Goal: Find specific page/section: Find specific page/section

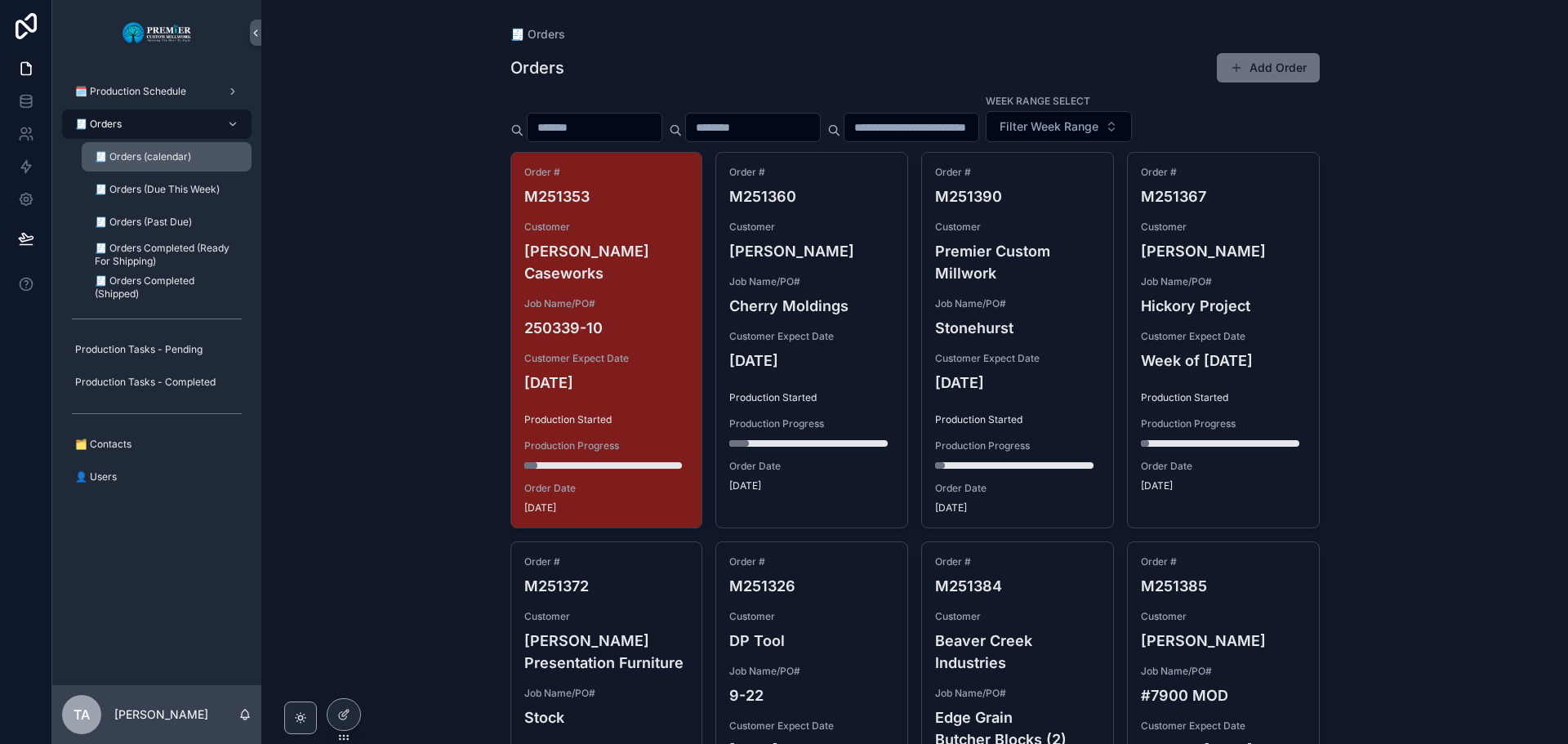
click at [143, 163] on div "🧾 Orders (calendar)" at bounding box center [166, 156] width 150 height 26
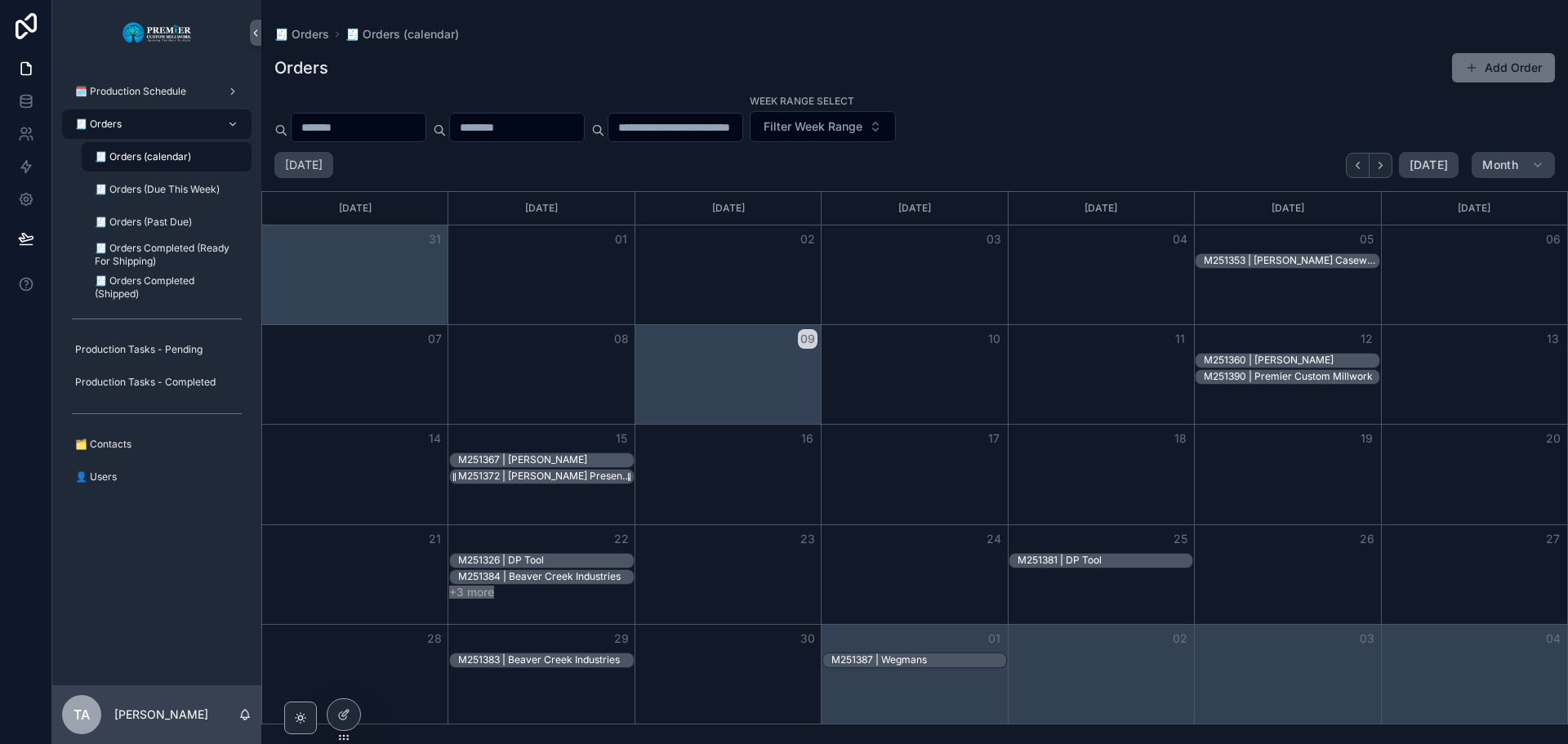
click at [523, 477] on div "M251372 | [PERSON_NAME] Presentation Furniture" at bounding box center [545, 475] width 175 height 13
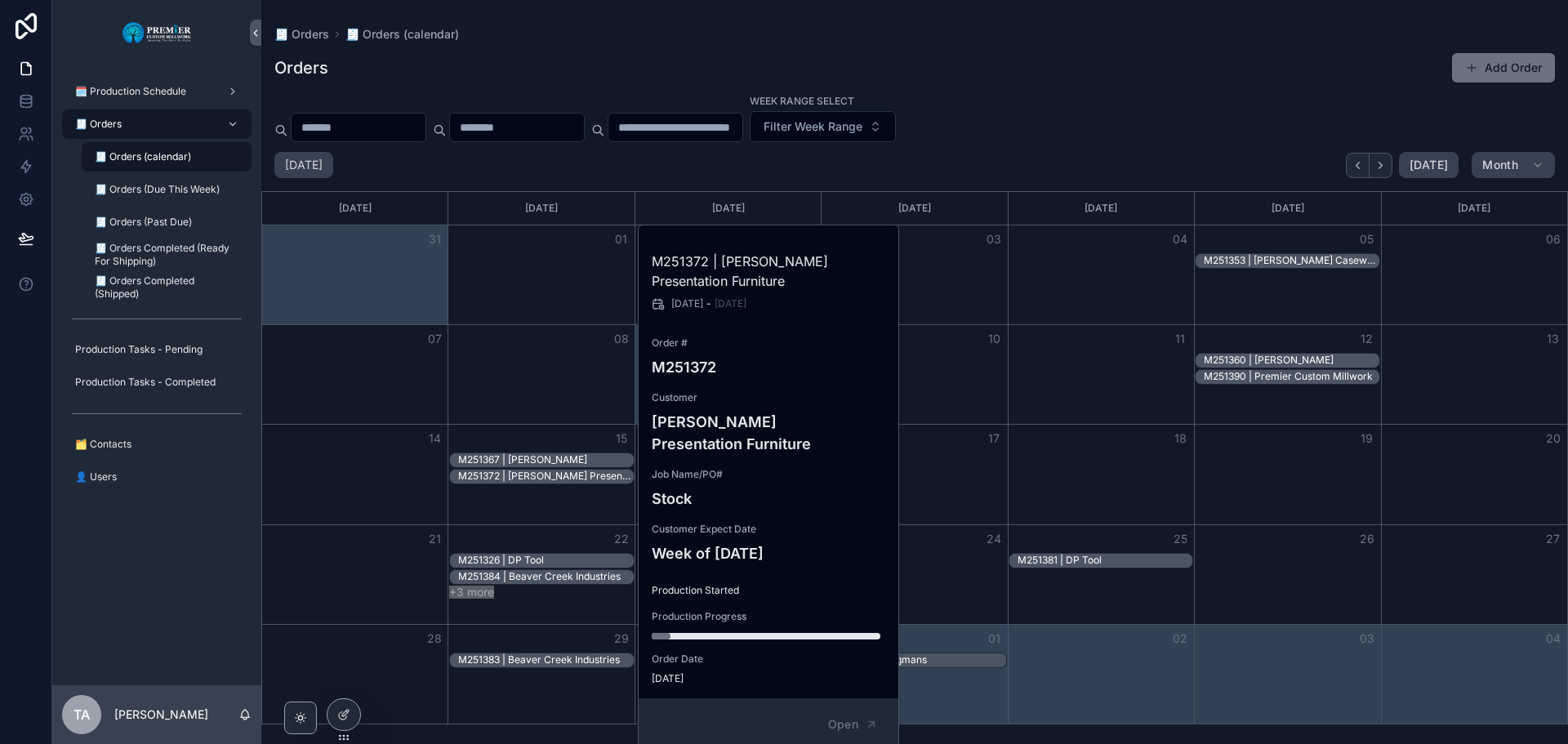
click at [533, 238] on div "01" at bounding box center [541, 239] width 186 height 28
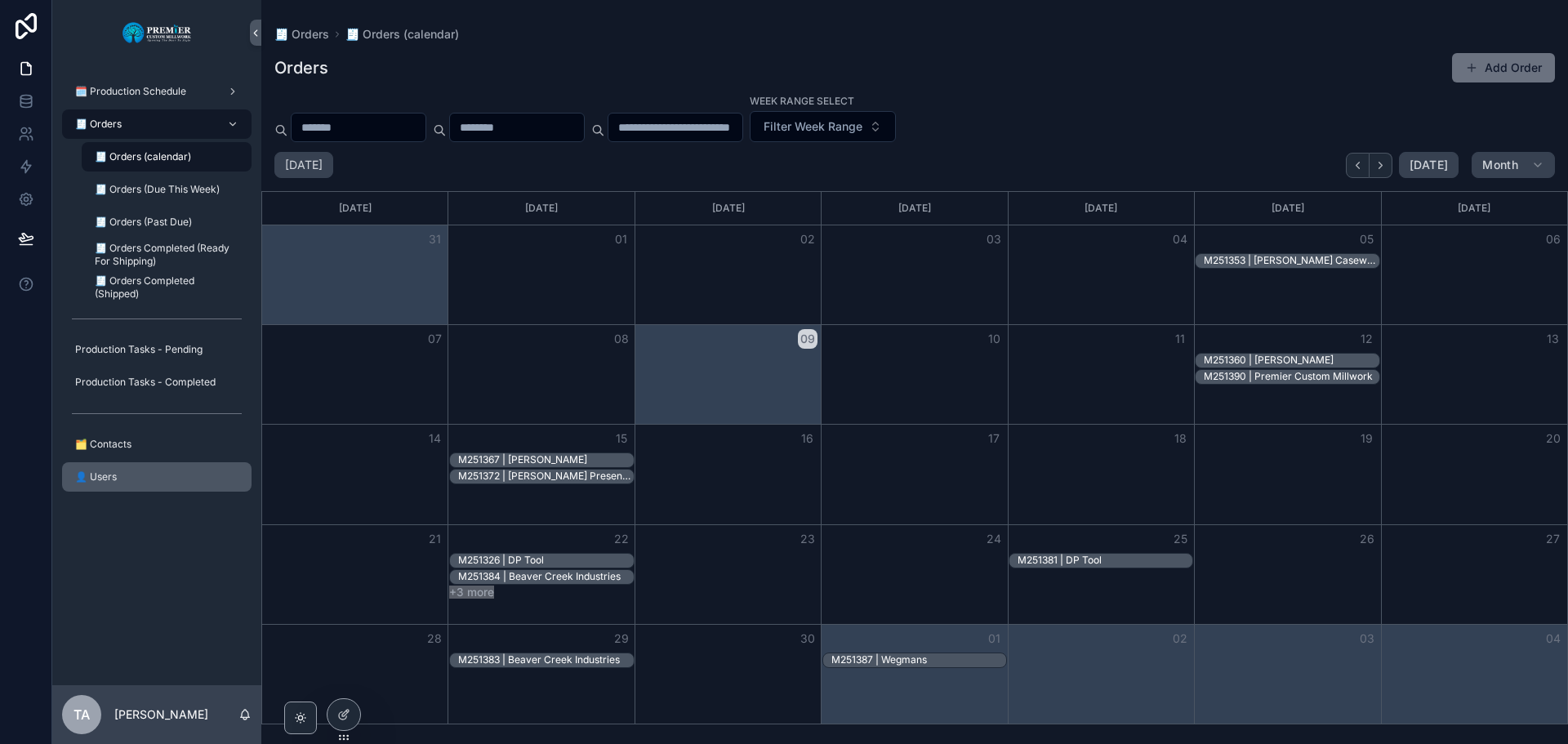
click at [140, 476] on div "👤 Users" at bounding box center [156, 476] width 170 height 26
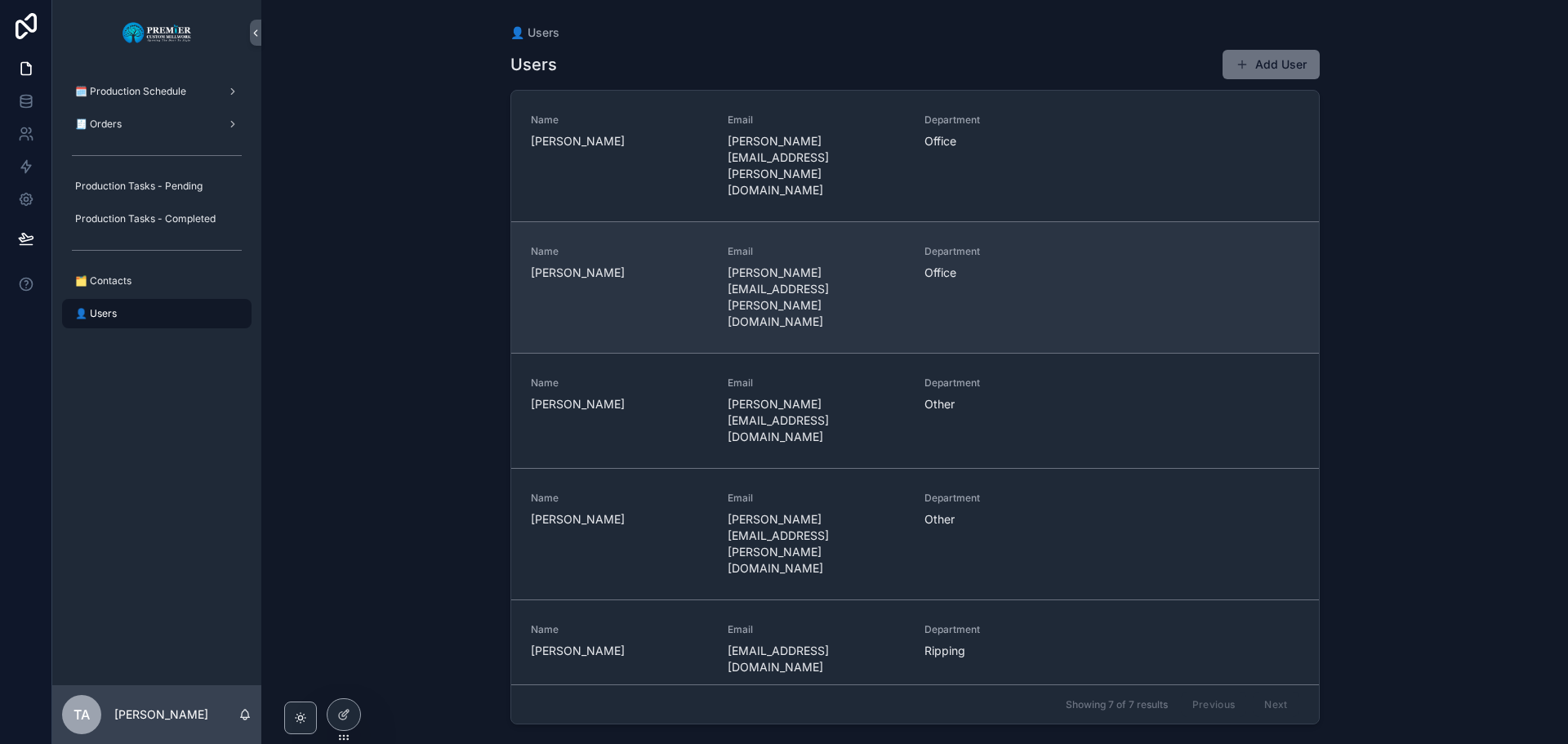
click at [852, 265] on span "[PERSON_NAME][EMAIL_ADDRESS][PERSON_NAME][DOMAIN_NAME]" at bounding box center [816, 297] width 178 height 65
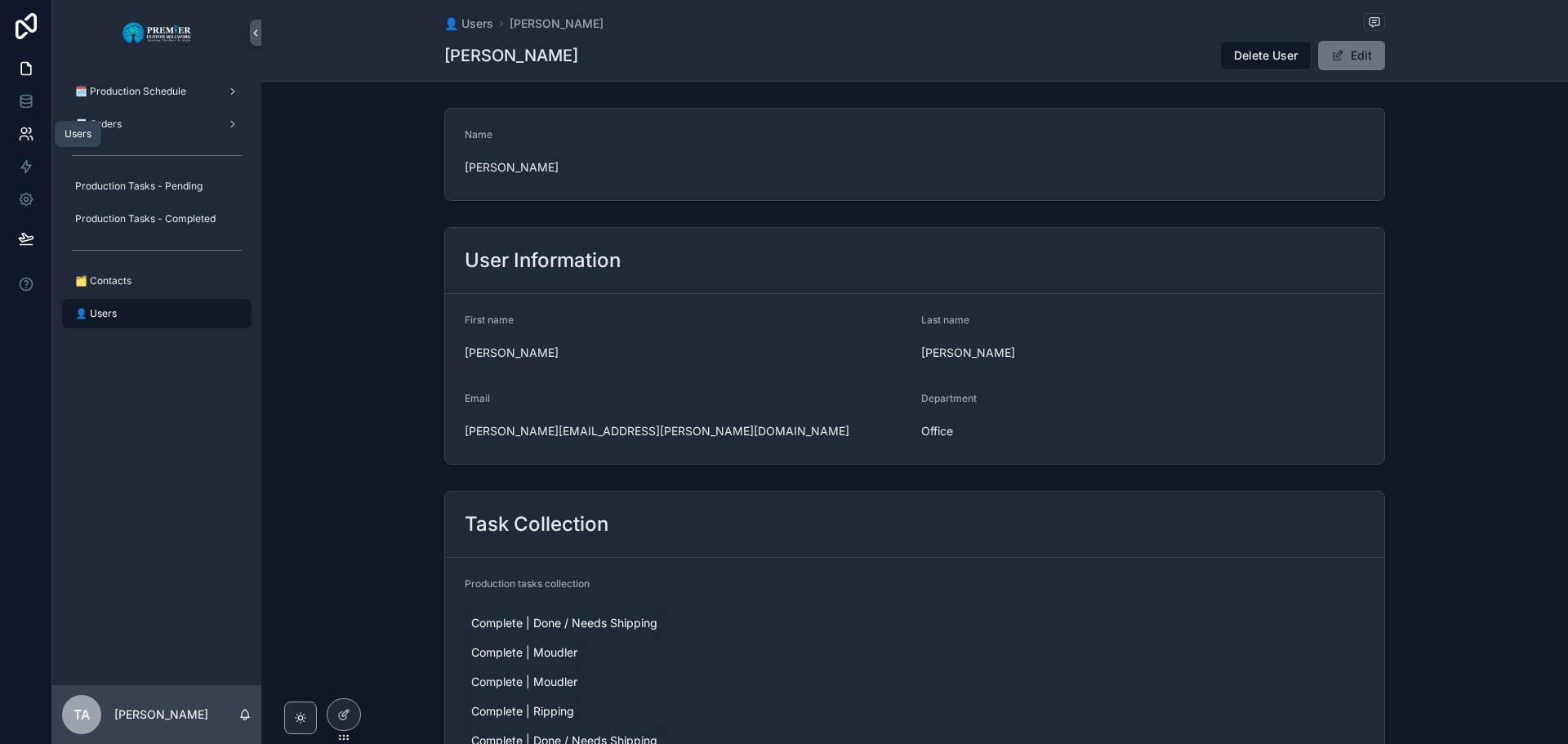
click at [23, 130] on icon at bounding box center [26, 134] width 16 height 16
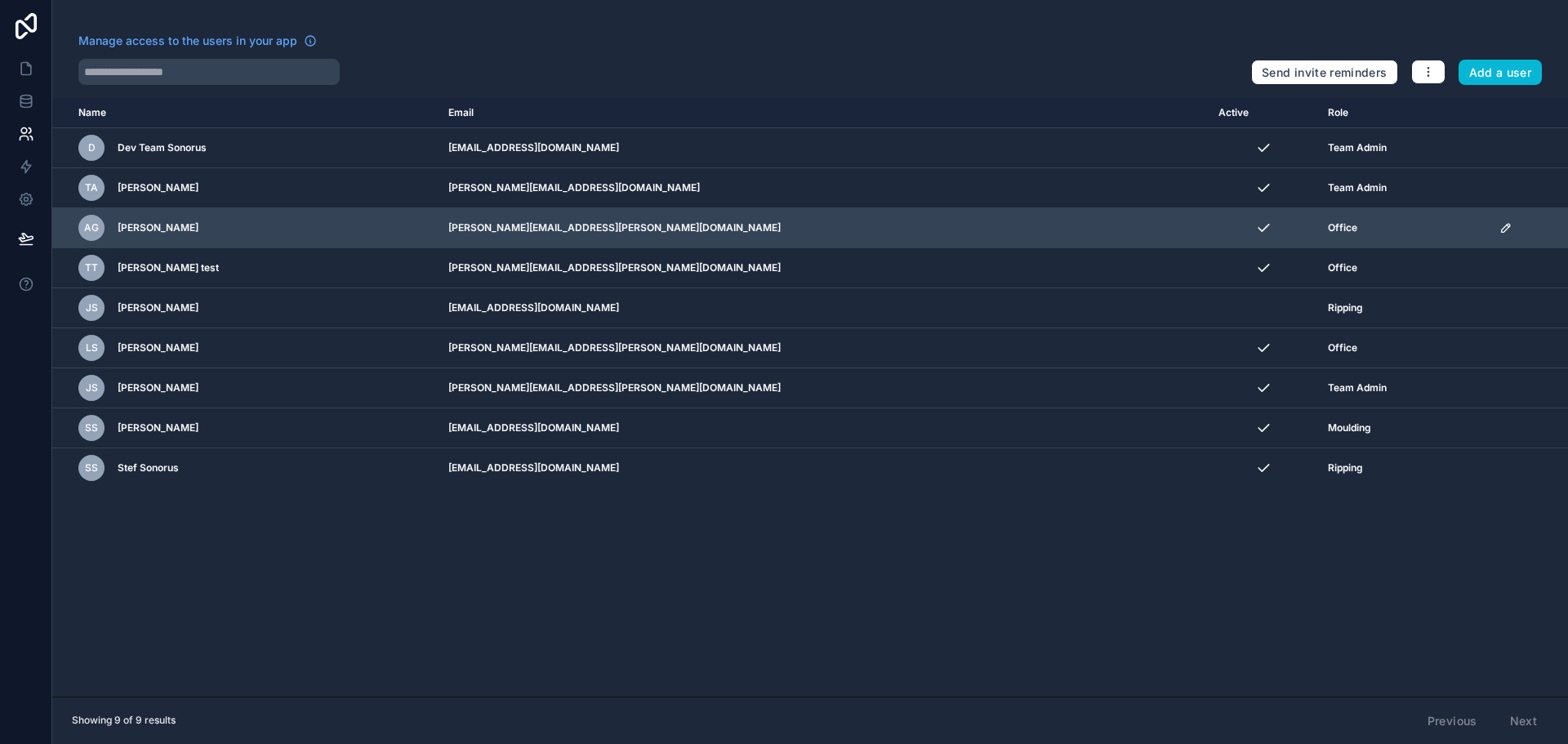
click at [840, 233] on td "[PERSON_NAME][EMAIL_ADDRESS][PERSON_NAME][DOMAIN_NAME]" at bounding box center [824, 228] width 770 height 40
click at [589, 228] on td "[PERSON_NAME][EMAIL_ADDRESS][PERSON_NAME][DOMAIN_NAME]" at bounding box center [824, 228] width 770 height 40
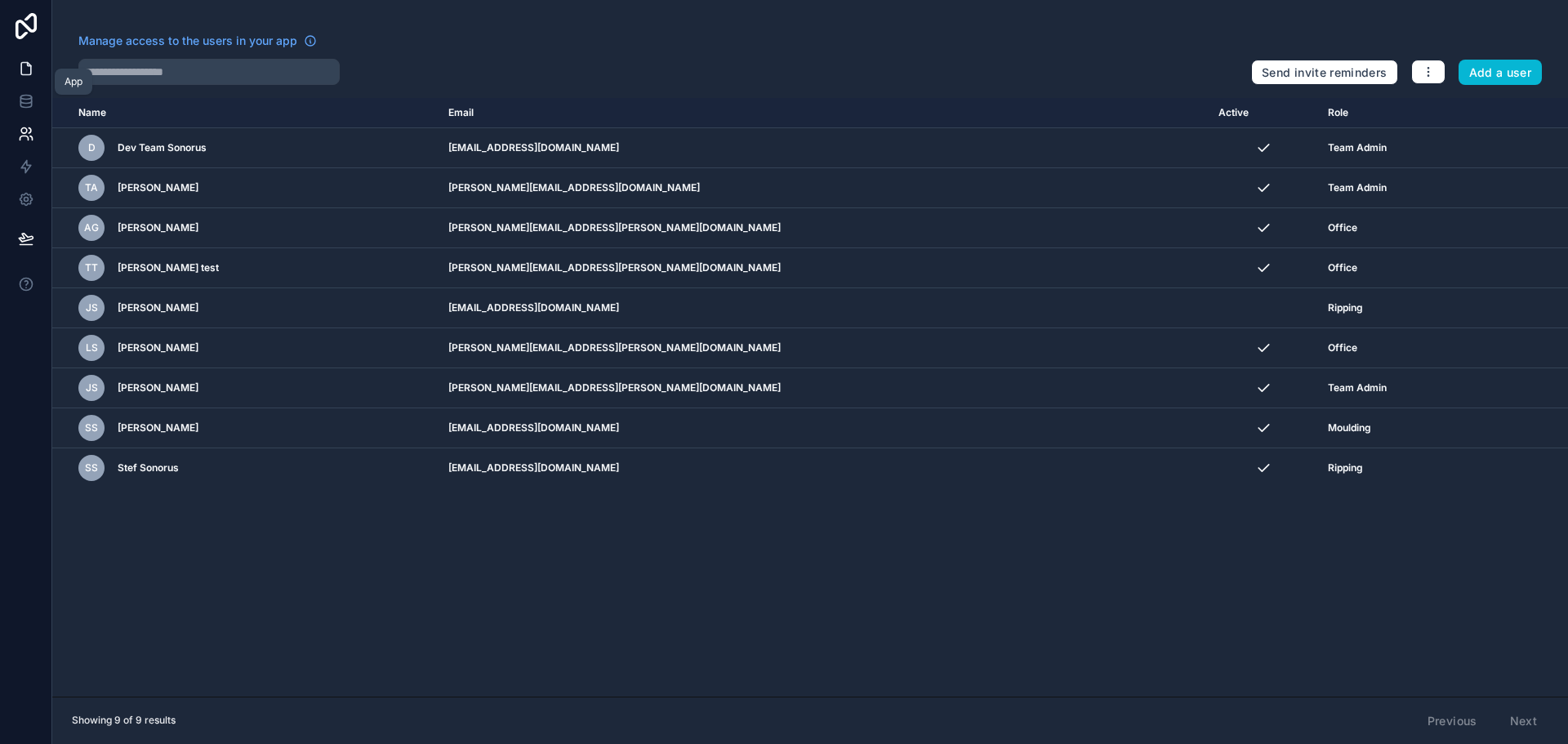
click at [30, 69] on icon at bounding box center [26, 69] width 10 height 13
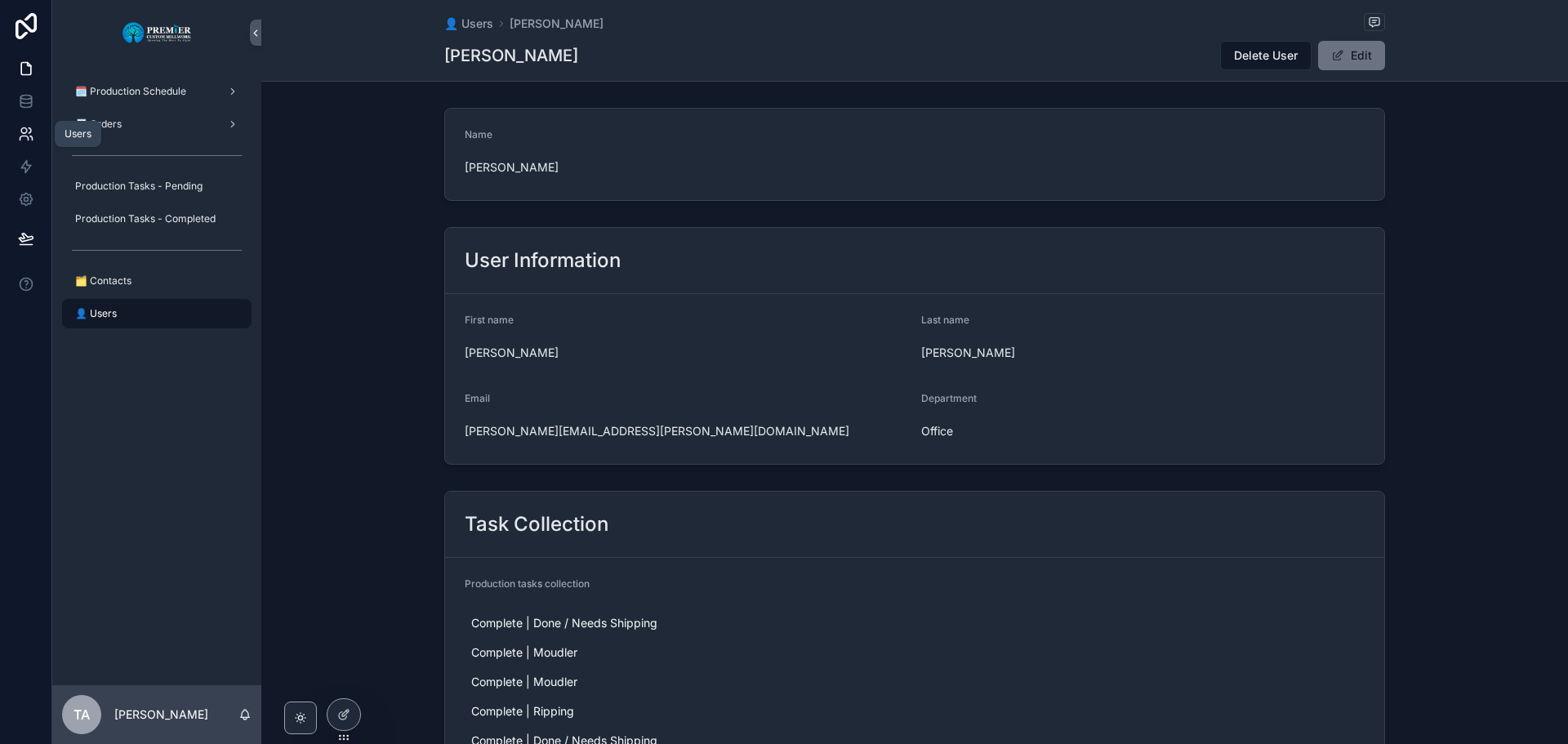
click at [25, 131] on icon at bounding box center [26, 134] width 16 height 16
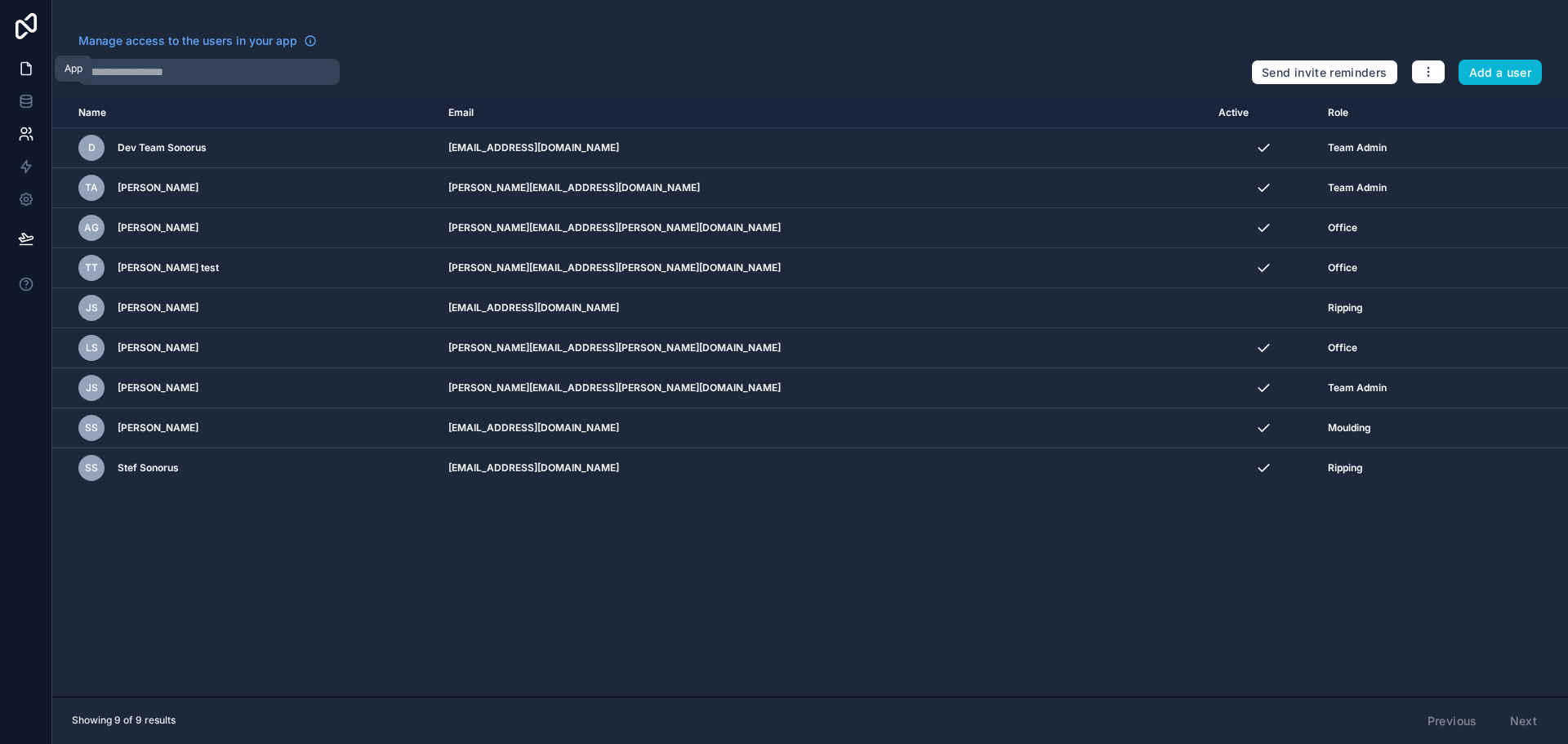
click at [24, 72] on icon at bounding box center [26, 68] width 16 height 16
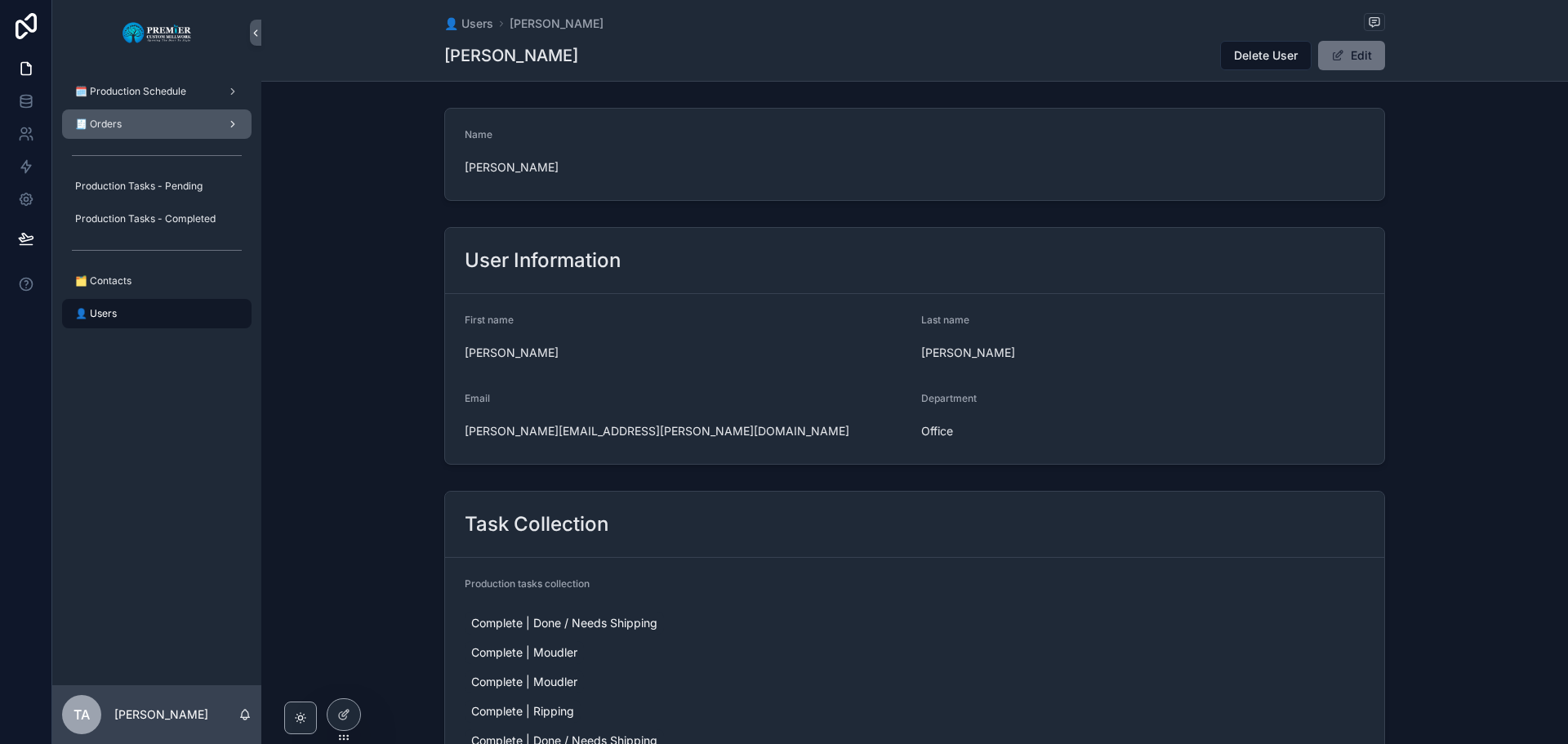
click at [152, 120] on div "🧾 Orders" at bounding box center [156, 123] width 170 height 26
